Goal: Check status: Check status

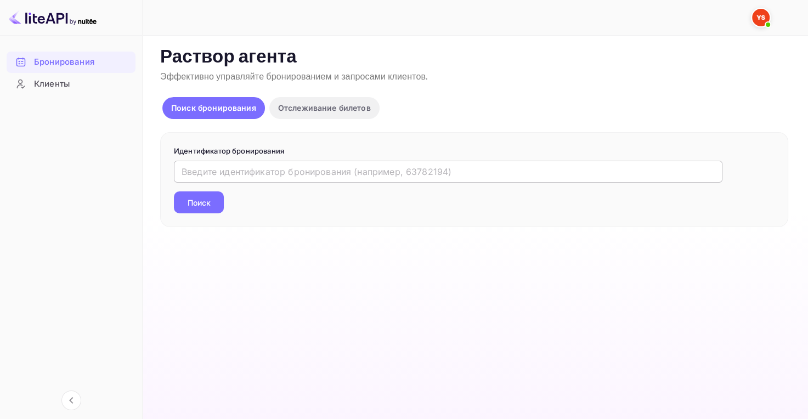
click at [270, 171] on input "text" at bounding box center [448, 172] width 549 height 22
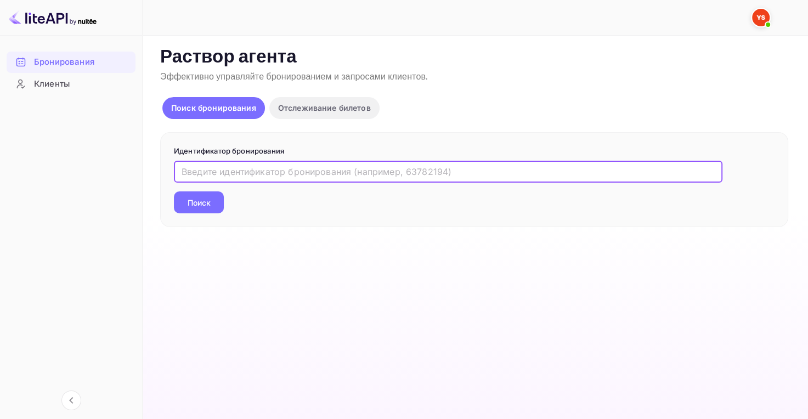
paste input "7994062"
type input "7994062"
click at [193, 202] on ya-tr-span "Поиск" at bounding box center [199, 203] width 23 height 12
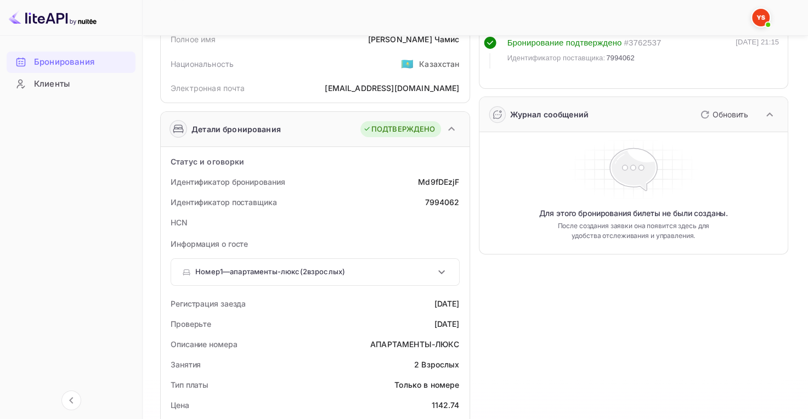
scroll to position [110, 0]
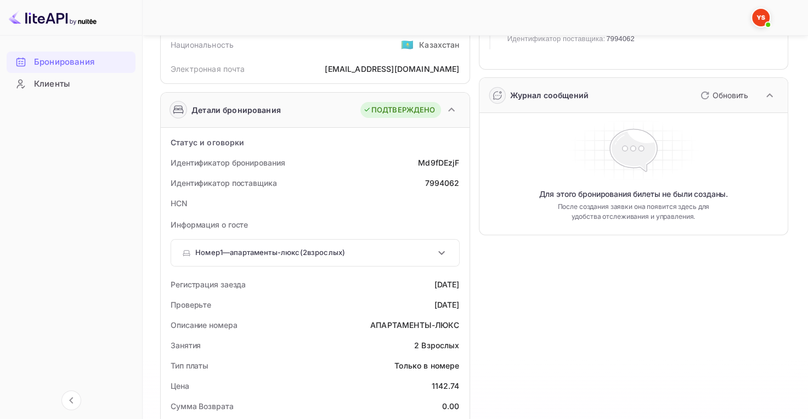
click at [625, 159] on icon at bounding box center [634, 151] width 44 height 39
click at [635, 189] on ya-tr-span "Для этого бронирования билеты не были созданы." at bounding box center [633, 194] width 189 height 11
click at [639, 216] on ya-tr-span "После создания заявки она появится здесь для удобства отслеживания и управления." at bounding box center [633, 212] width 165 height 20
click at [636, 166] on icon at bounding box center [633, 151] width 47 height 42
click at [645, 156] on icon at bounding box center [634, 151] width 44 height 39
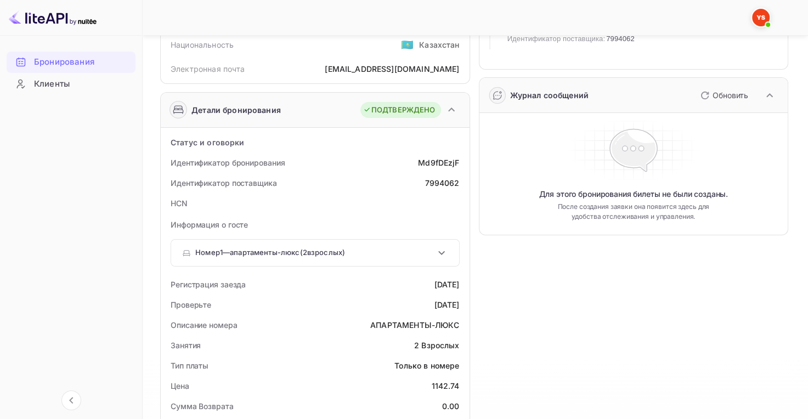
click at [646, 148] on icon at bounding box center [634, 151] width 44 height 39
click at [770, 92] on icon "button" at bounding box center [769, 95] width 13 height 13
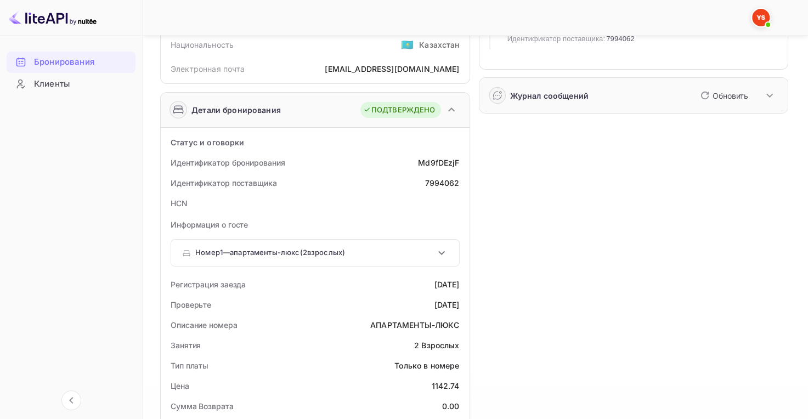
click at [770, 93] on icon "button" at bounding box center [769, 95] width 13 height 13
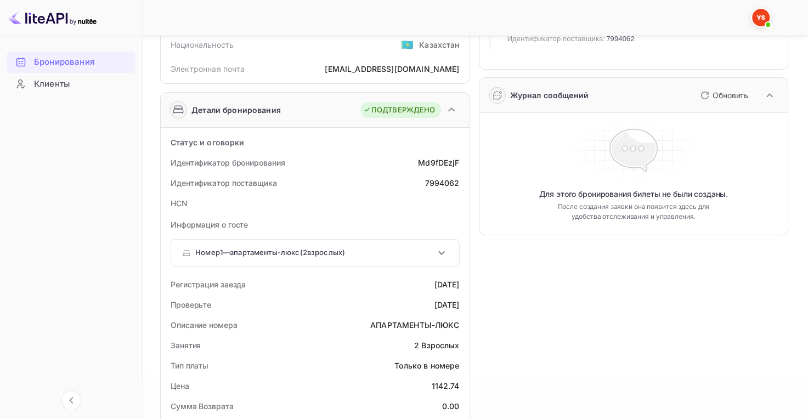
click at [500, 96] on icon at bounding box center [497, 95] width 8 height 8
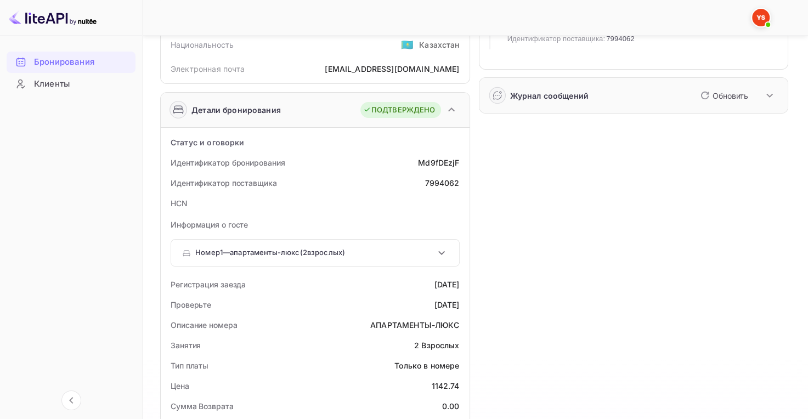
click at [500, 96] on rect at bounding box center [497, 96] width 16 height 16
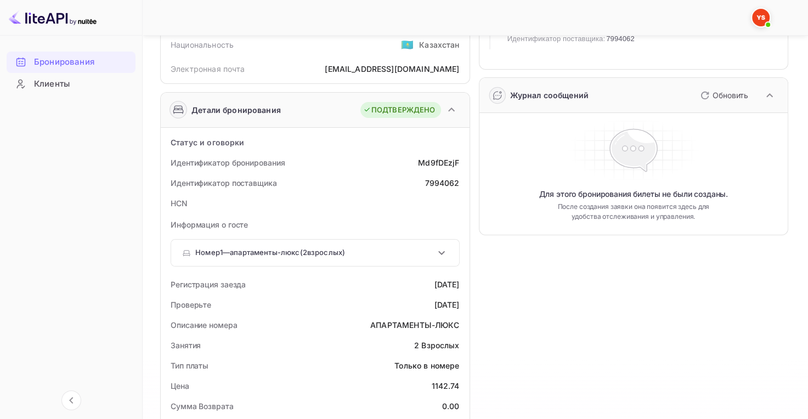
click at [576, 160] on icon at bounding box center [633, 150] width 155 height 58
click at [576, 161] on icon at bounding box center [633, 150] width 157 height 66
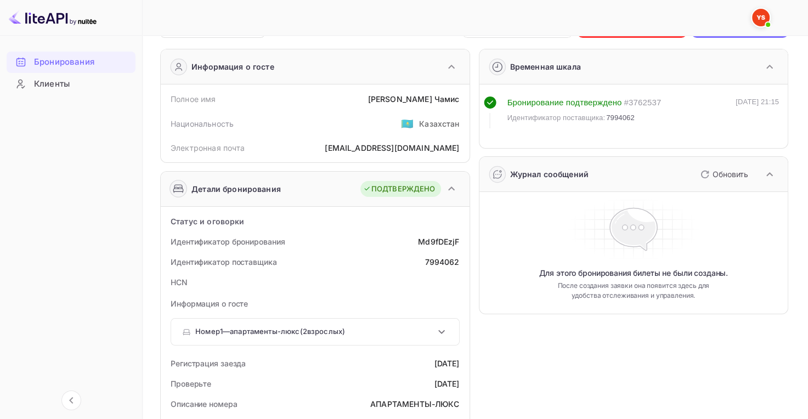
scroll to position [0, 0]
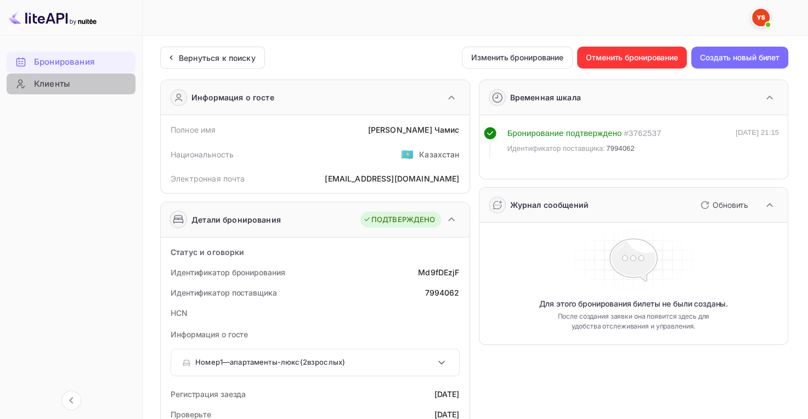
click at [24, 80] on icon at bounding box center [20, 83] width 11 height 11
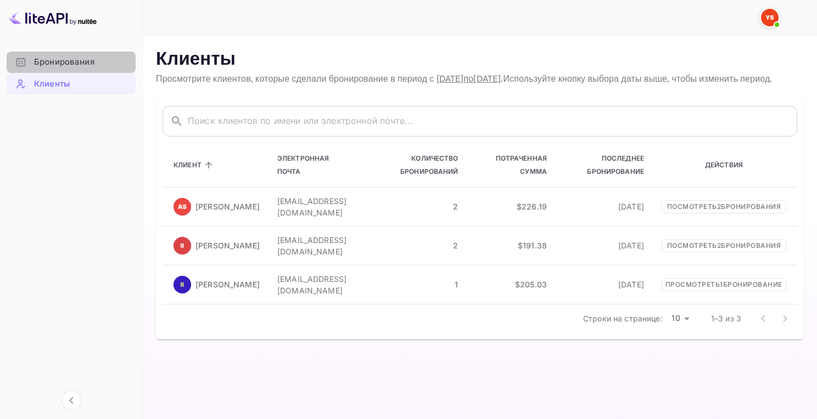
click at [46, 58] on ya-tr-span "Бронирования" at bounding box center [64, 62] width 60 height 13
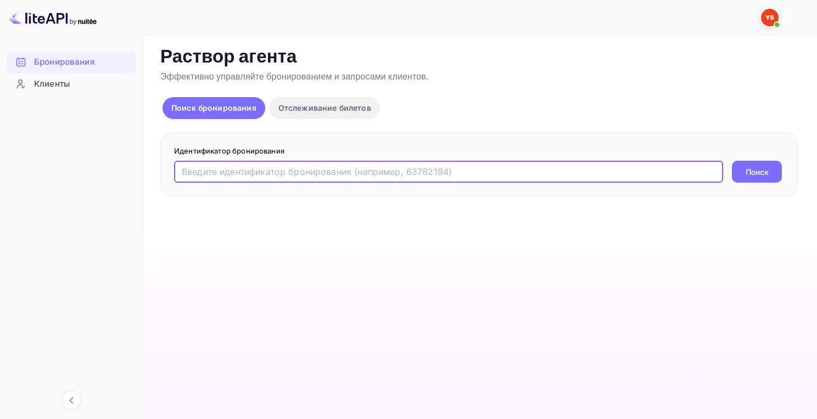
click at [404, 169] on input "text" at bounding box center [448, 172] width 549 height 22
paste input "7994062"
type input "7994062"
click at [752, 165] on button "Поиск" at bounding box center [757, 172] width 50 height 22
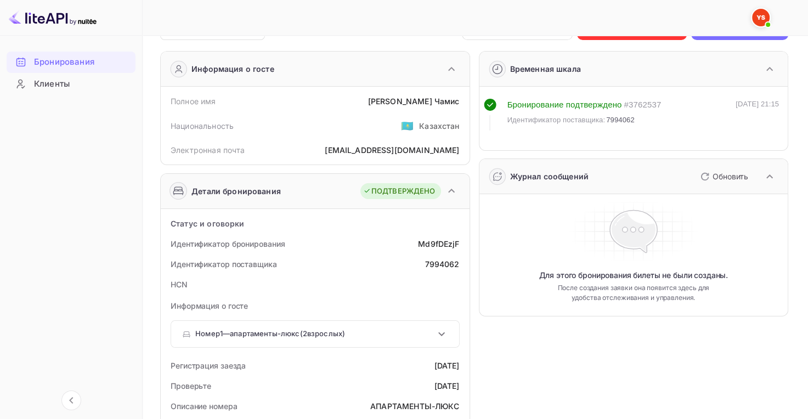
scroll to position [55, 0]
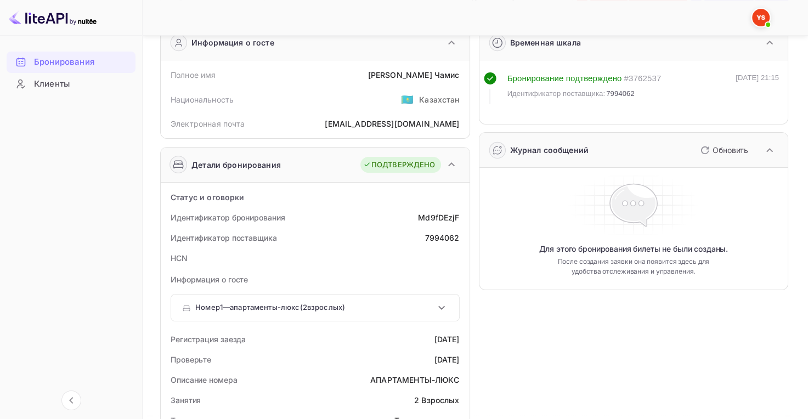
click at [597, 199] on icon at bounding box center [633, 205] width 157 height 66
click at [601, 184] on icon at bounding box center [633, 205] width 157 height 66
click at [614, 190] on icon at bounding box center [633, 205] width 155 height 58
click at [619, 199] on icon at bounding box center [634, 206] width 44 height 39
drag, startPoint x: 663, startPoint y: 235, endPoint x: 668, endPoint y: 240, distance: 7.8
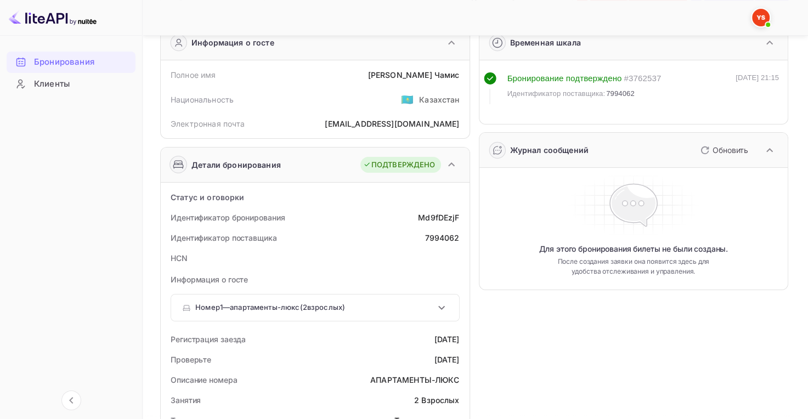
click at [664, 237] on icon at bounding box center [633, 205] width 157 height 66
click at [674, 266] on ya-tr-span "После создания заявки она появится здесь для удобства отслеживания и управления." at bounding box center [633, 267] width 165 height 20
click at [687, 260] on ya-tr-span "После создания заявки она появится здесь для удобства отслеживания и управления." at bounding box center [633, 267] width 165 height 20
click at [660, 238] on div "Для этого бронирования билеты не были созданы. После создания заявки она появит…" at bounding box center [634, 228] width 300 height 113
click at [659, 241] on div "Для этого бронирования билеты не были созданы. После создания заявки она появит…" at bounding box center [634, 228] width 300 height 113
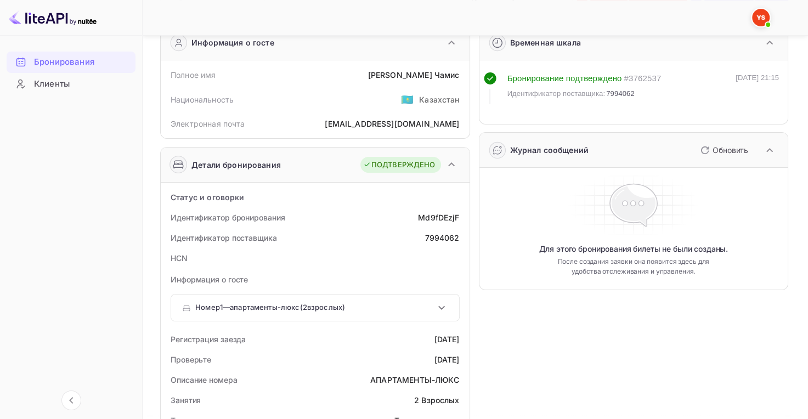
click at [657, 247] on ya-tr-span "Для этого бронирования билеты не были созданы." at bounding box center [633, 249] width 189 height 11
click at [656, 248] on ya-tr-span "Для этого бронирования билеты не были созданы." at bounding box center [633, 249] width 189 height 11
click at [646, 209] on icon at bounding box center [634, 206] width 44 height 39
click at [643, 200] on icon at bounding box center [634, 206] width 44 height 39
click at [723, 153] on ya-tr-span "Обновить" at bounding box center [731, 149] width 36 height 9
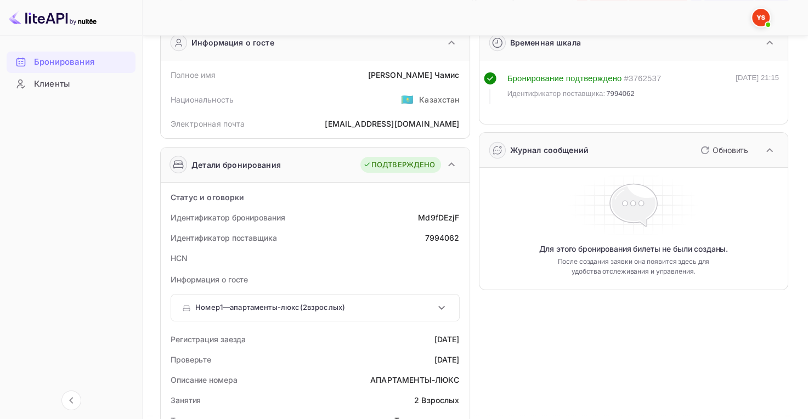
click at [762, 145] on button "button" at bounding box center [770, 150] width 19 height 19
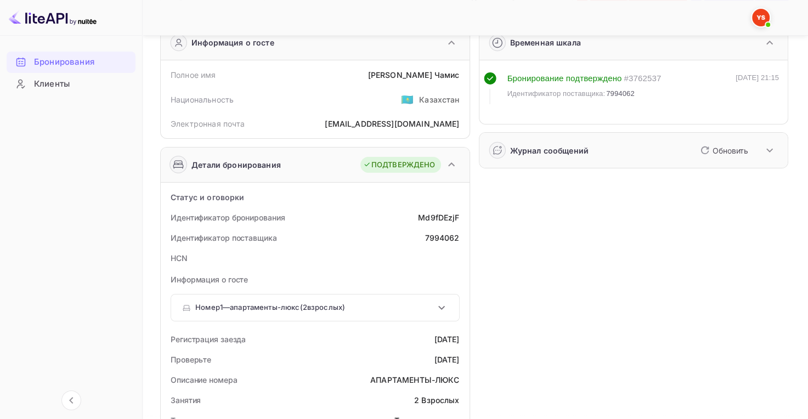
click at [765, 147] on icon "button" at bounding box center [769, 150] width 13 height 13
